Goal: Navigation & Orientation: Find specific page/section

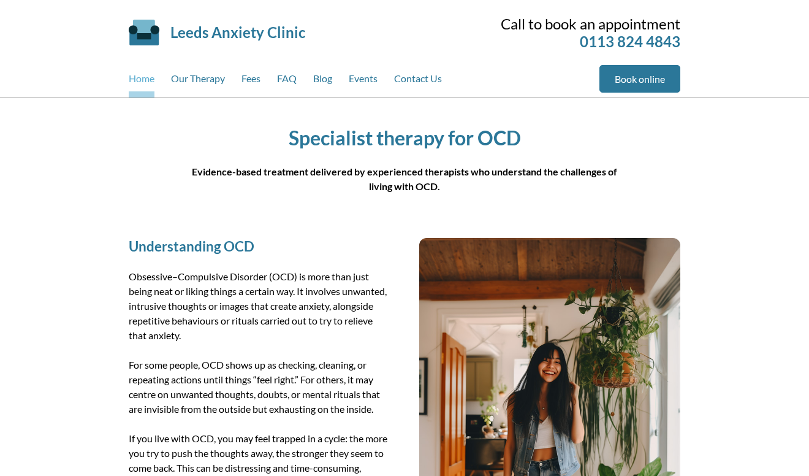
click at [153, 89] on link "Home" at bounding box center [142, 81] width 26 height 32
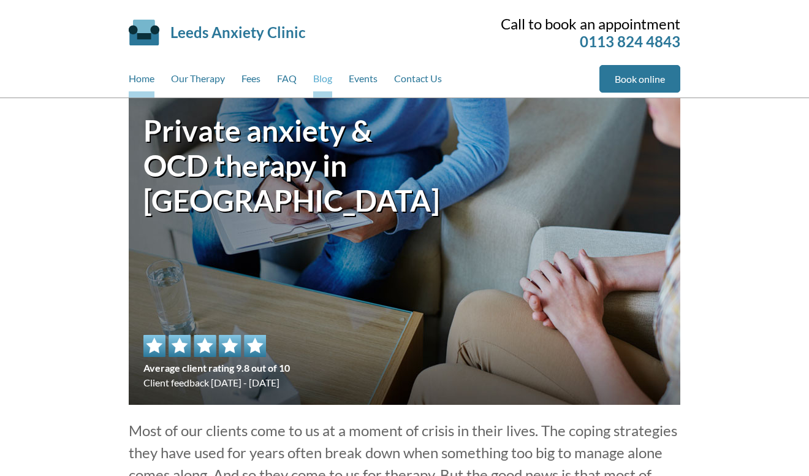
click at [322, 83] on link "Blog" at bounding box center [322, 81] width 19 height 32
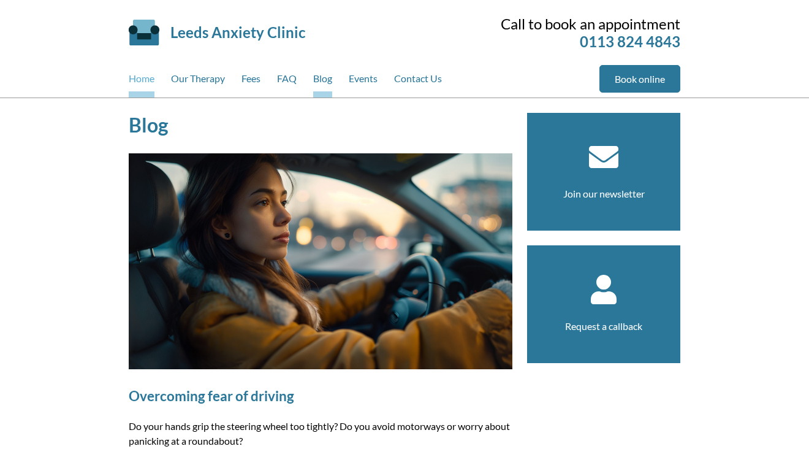
click at [146, 82] on link "Home" at bounding box center [142, 81] width 26 height 32
